Goal: Task Accomplishment & Management: Manage account settings

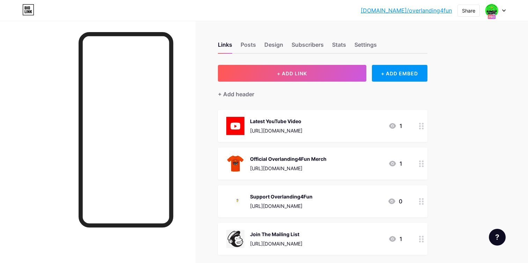
click at [503, 12] on div at bounding box center [496, 10] width 20 height 13
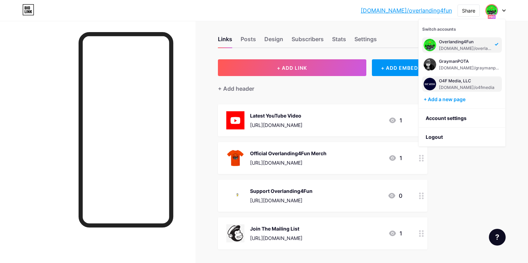
scroll to position [6, 0]
click at [469, 67] on div "[DOMAIN_NAME]/graymanpota" at bounding box center [470, 68] width 62 height 6
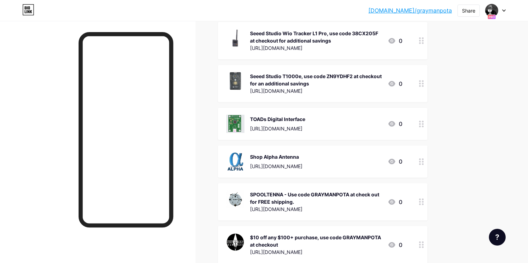
scroll to position [239, 0]
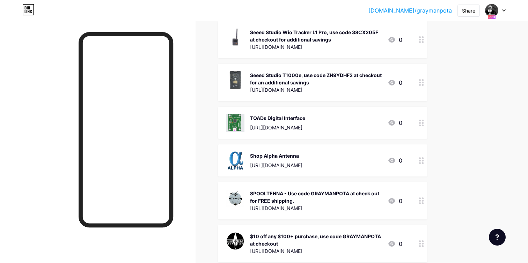
click at [337, 164] on div "Shop Alpha Antenna [URL][DOMAIN_NAME] 0" at bounding box center [314, 161] width 176 height 18
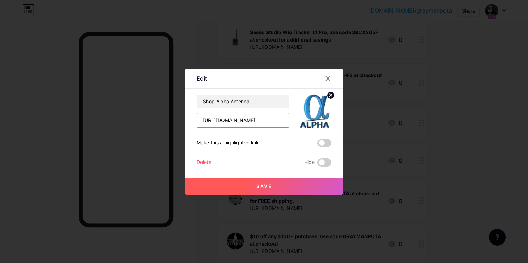
click at [277, 123] on input "[URL][DOMAIN_NAME]" at bounding box center [243, 121] width 92 height 14
click at [277, 122] on input "[URL][DOMAIN_NAME]" at bounding box center [243, 121] width 92 height 14
click at [310, 101] on img at bounding box center [315, 111] width 34 height 34
click at [459, 35] on div at bounding box center [264, 131] width 528 height 263
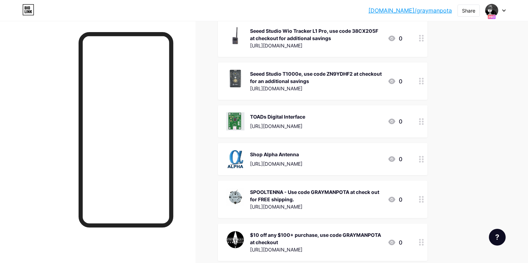
scroll to position [241, 0]
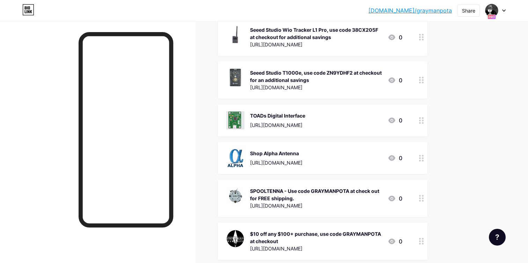
drag, startPoint x: 301, startPoint y: 153, endPoint x: 251, endPoint y: 153, distance: 50.0
click at [251, 153] on div "Shop Alpha Antenna" at bounding box center [276, 153] width 52 height 7
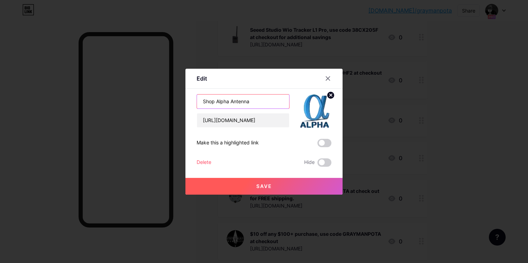
drag, startPoint x: 263, startPoint y: 104, endPoint x: 189, endPoint y: 102, distance: 73.4
click at [190, 102] on div "Edit Content YouTube Play YouTube video without leaving your page. ADD Vimeo Pl…" at bounding box center [264, 132] width 157 height 126
click at [451, 101] on div at bounding box center [264, 131] width 528 height 263
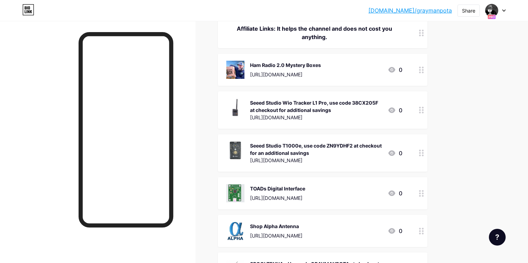
scroll to position [164, 0]
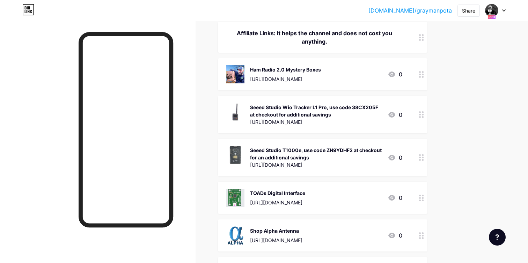
drag, startPoint x: 322, startPoint y: 69, endPoint x: 251, endPoint y: 68, distance: 71.3
click at [251, 68] on div "Ham Radio 2.0 Mystery Boxes" at bounding box center [285, 69] width 71 height 7
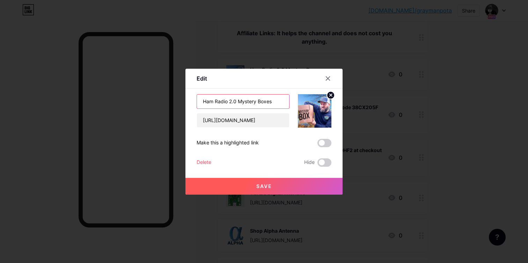
drag, startPoint x: 277, startPoint y: 102, endPoint x: 185, endPoint y: 97, distance: 92.8
click at [181, 98] on div "Edit Content YouTube Play YouTube video without leaving your page. ADD Vimeo Pl…" at bounding box center [264, 131] width 528 height 263
drag, startPoint x: 284, startPoint y: 120, endPoint x: 185, endPoint y: 118, distance: 98.6
click at [186, 118] on div "Edit Content YouTube Play YouTube video without leaving your page. ADD Vimeo Pl…" at bounding box center [264, 132] width 157 height 126
click at [316, 111] on img at bounding box center [315, 111] width 34 height 34
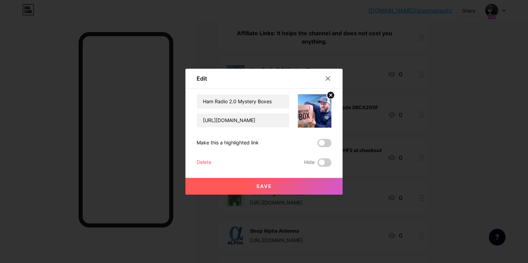
click at [462, 61] on div at bounding box center [264, 131] width 528 height 263
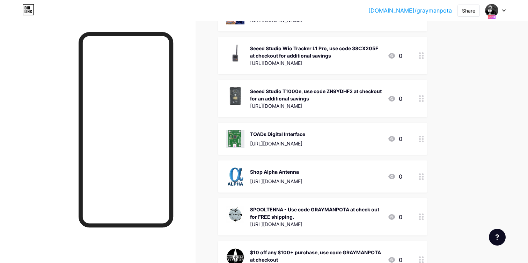
scroll to position [224, 0]
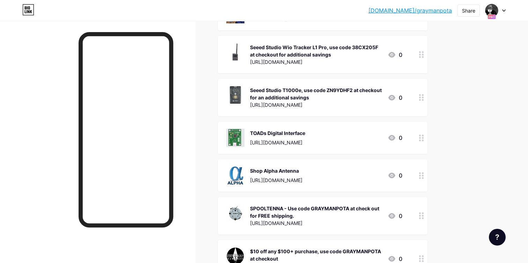
click at [342, 101] on div "[URL][DOMAIN_NAME]" at bounding box center [316, 104] width 132 height 7
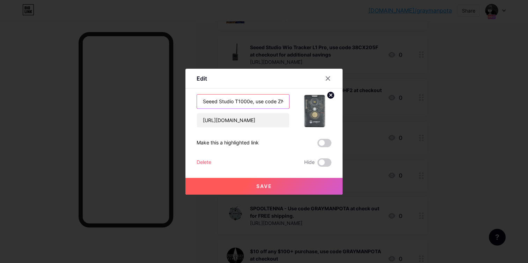
click at [258, 102] on input "Seeed Studio T1000e, use code ZN9YDHF2 at checkout for an additional savings" at bounding box center [243, 102] width 92 height 14
click at [456, 162] on div at bounding box center [264, 131] width 528 height 263
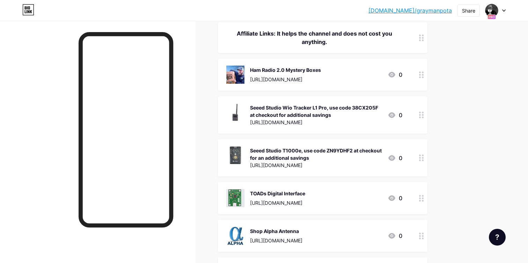
scroll to position [157, 0]
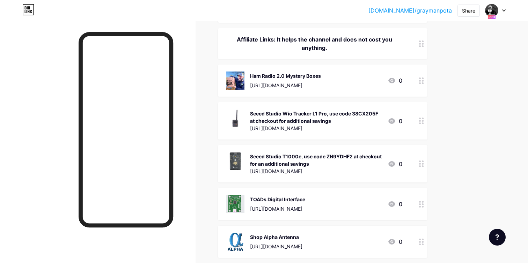
click at [352, 150] on div "Seeed Studio T1000e, use code ZN9YDHF2 at checkout for an additional savings [U…" at bounding box center [323, 163] width 210 height 37
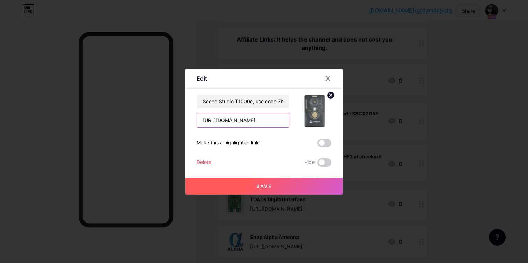
click at [284, 120] on input "[URL][DOMAIN_NAME]" at bounding box center [243, 121] width 92 height 14
